Goal: Task Accomplishment & Management: Complete application form

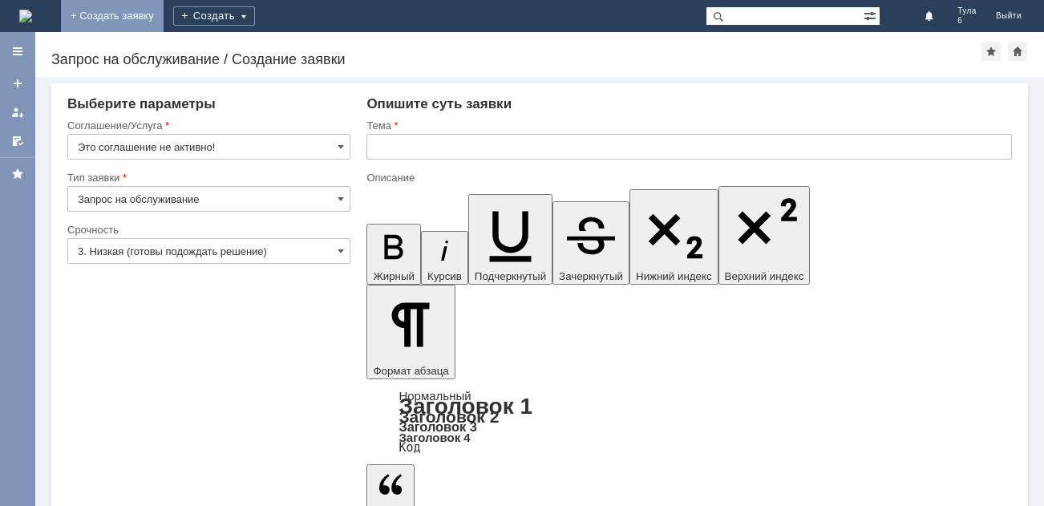
click at [164, 15] on link "+ Создать заявку" at bounding box center [112, 16] width 103 height 32
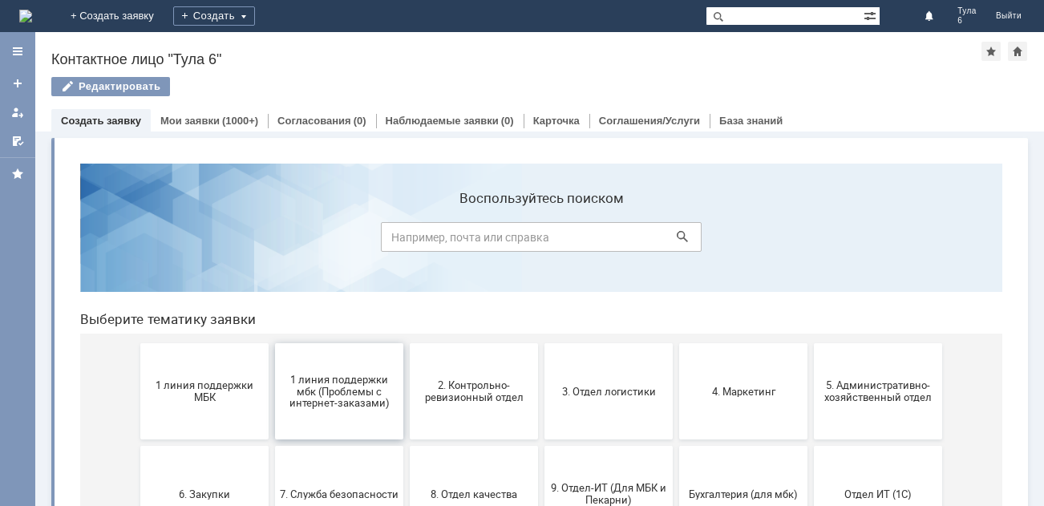
scroll to position [80, 0]
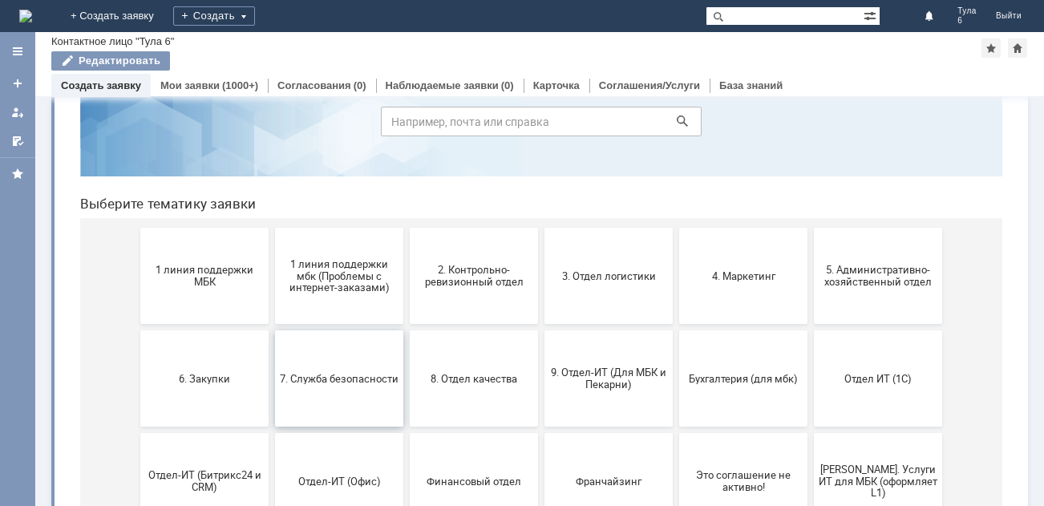
click at [338, 392] on button "7. Служба безопасности" at bounding box center [339, 378] width 128 height 96
click at [338, 312] on html "Воспользуйтесь поиском Выберите тематику заявки 1 линия поддержки МБК 1 линия п…" at bounding box center [541, 344] width 948 height 619
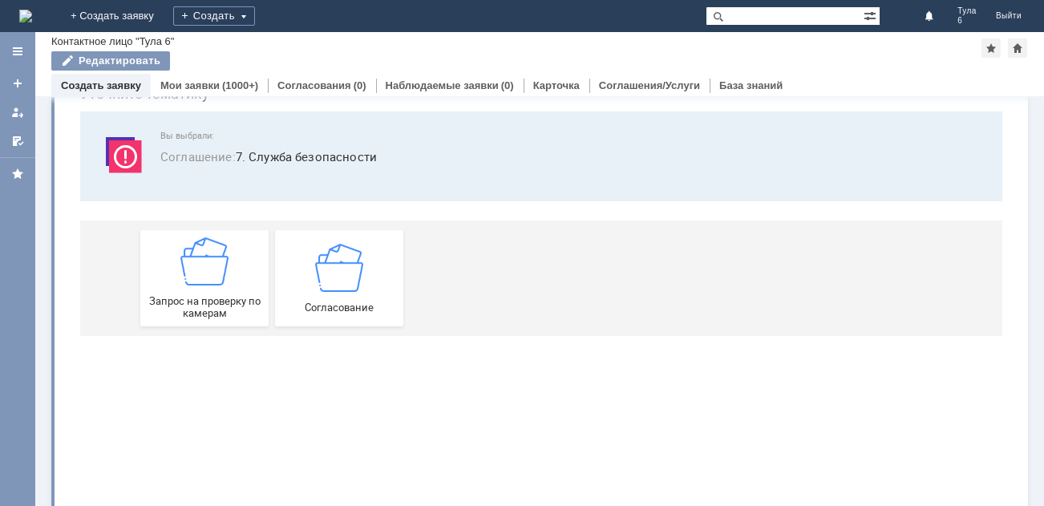
scroll to position [0, 0]
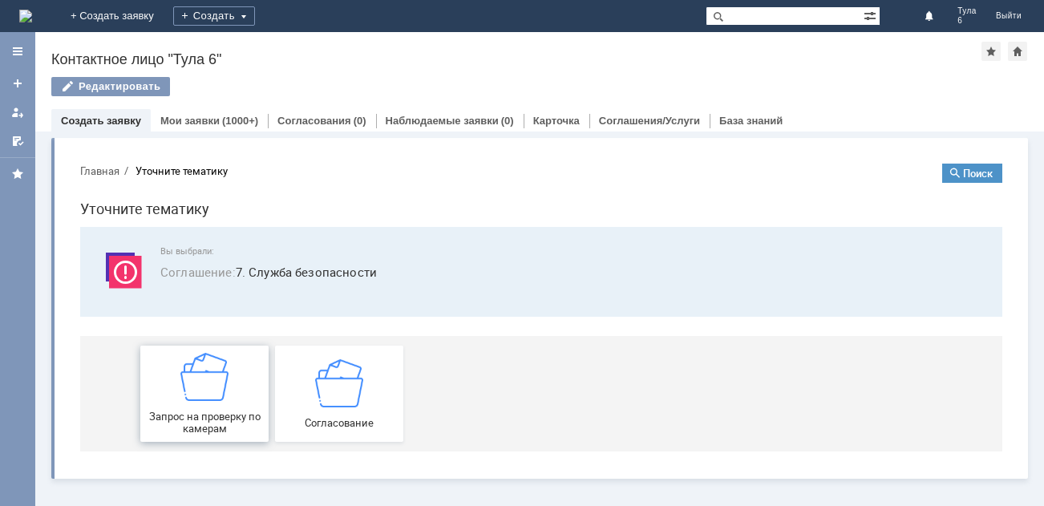
click at [202, 411] on span "Запрос на проверку по камерам" at bounding box center [204, 423] width 119 height 24
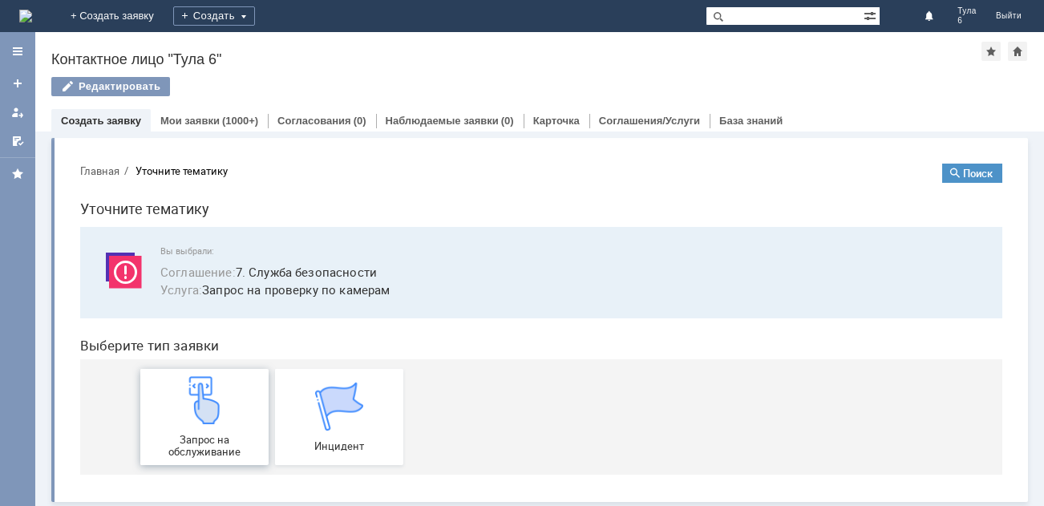
click at [204, 402] on img at bounding box center [204, 400] width 48 height 48
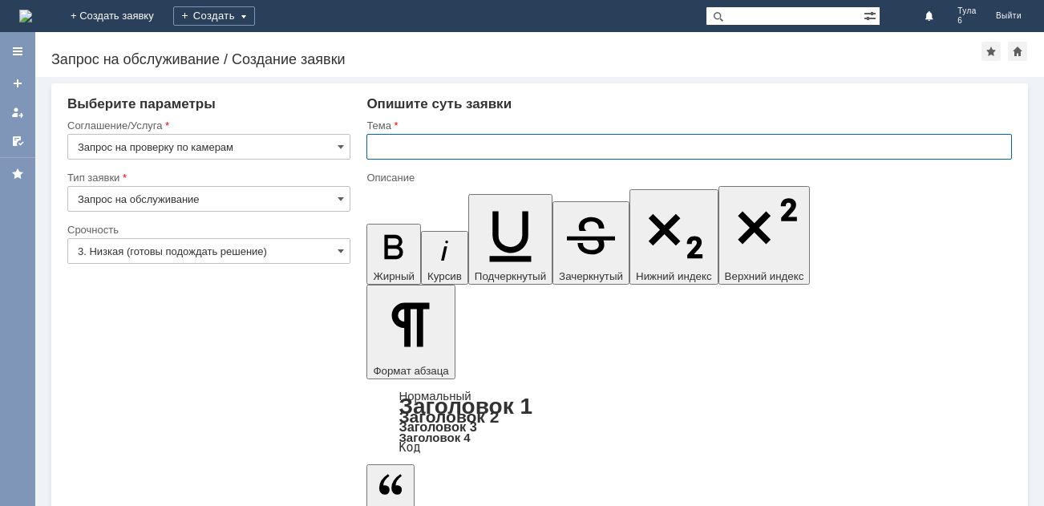
click at [414, 147] on input "text" at bounding box center [689, 147] width 646 height 26
type input "тула 6 кража"
